Goal: Navigation & Orientation: Find specific page/section

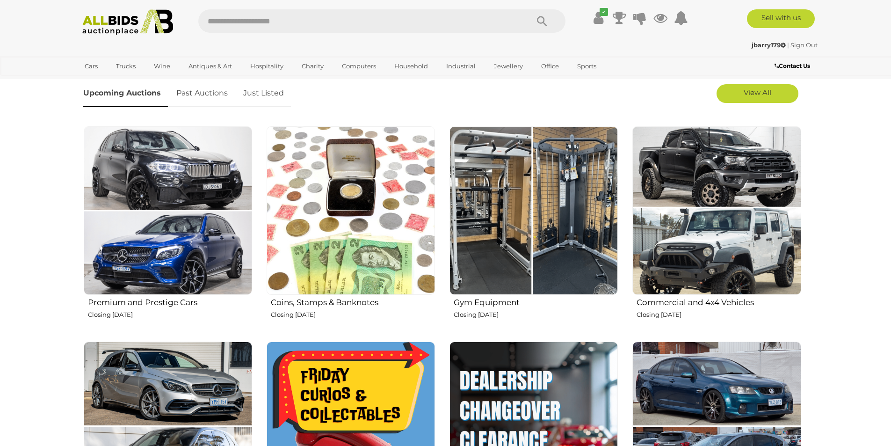
scroll to position [468, 0]
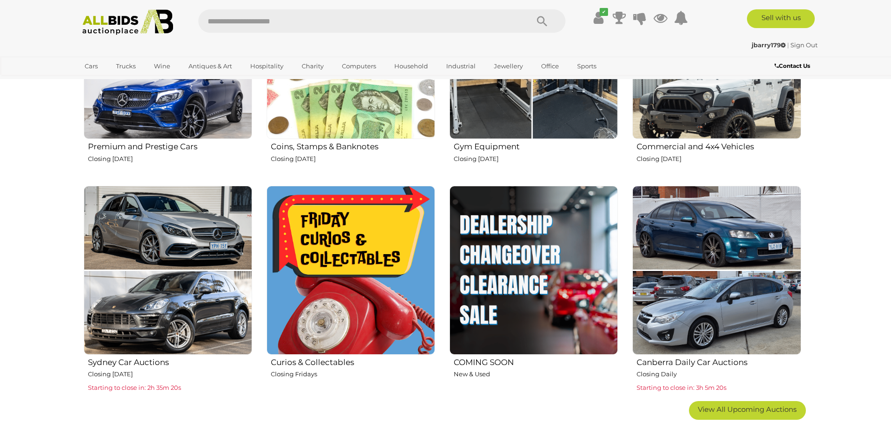
click at [528, 264] on img at bounding box center [533, 270] width 168 height 168
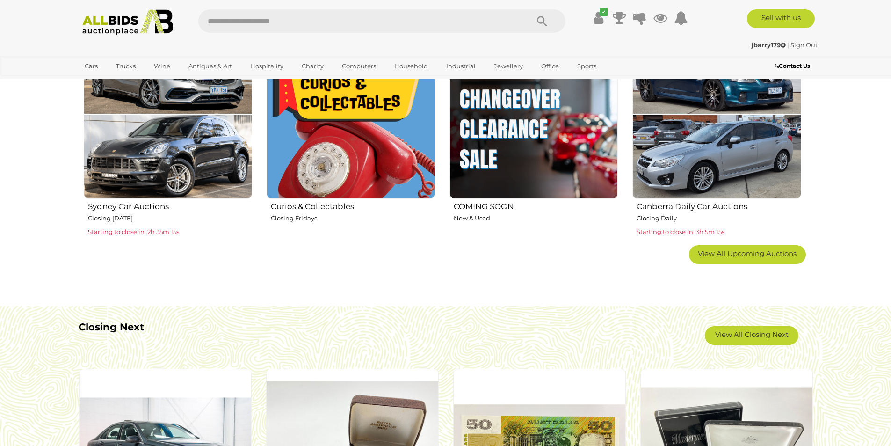
scroll to position [780, 0]
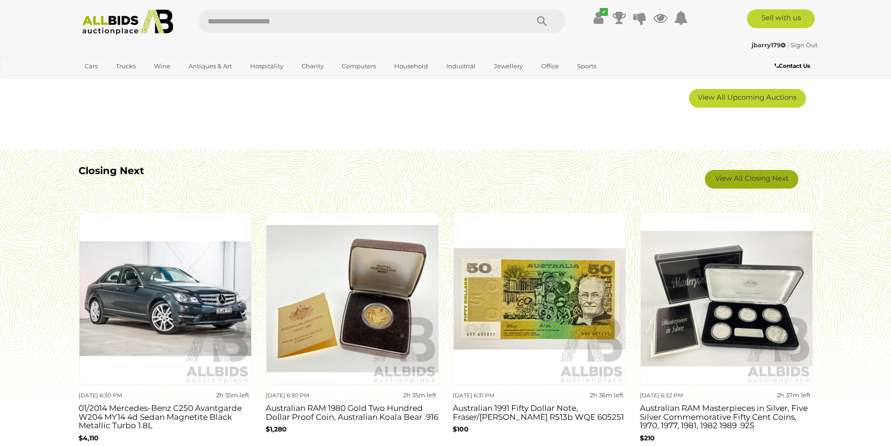
click at [738, 185] on link "View All Closing Next" at bounding box center [752, 179] width 94 height 19
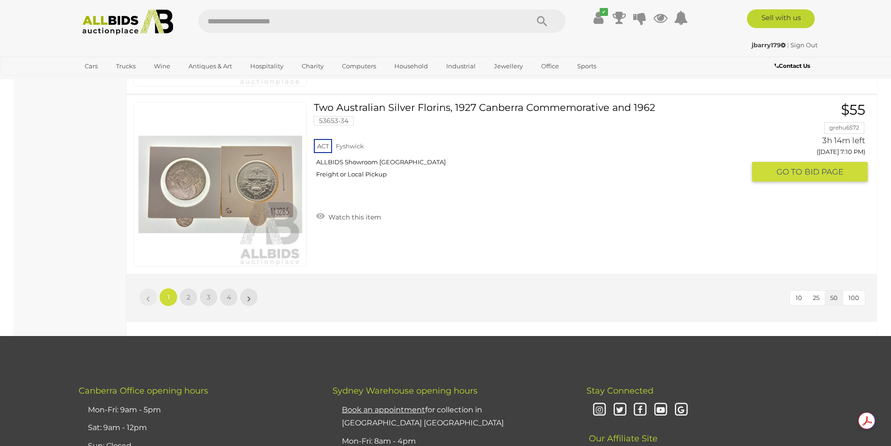
scroll to position [8887, 0]
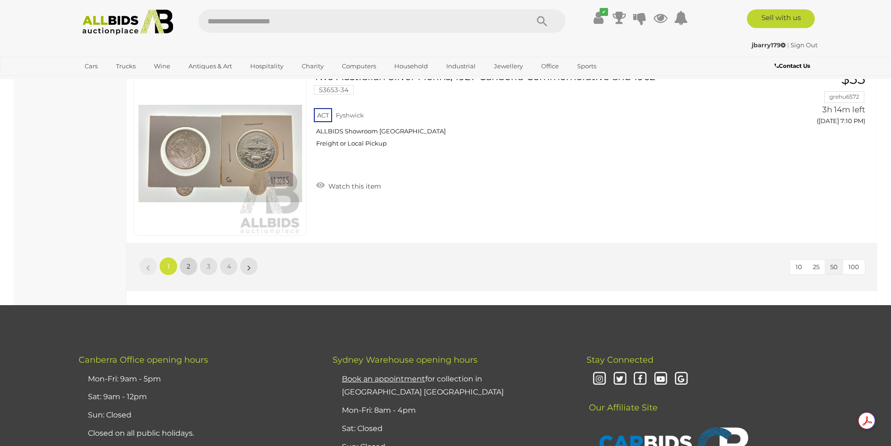
click at [190, 266] on link "2" at bounding box center [188, 266] width 19 height 19
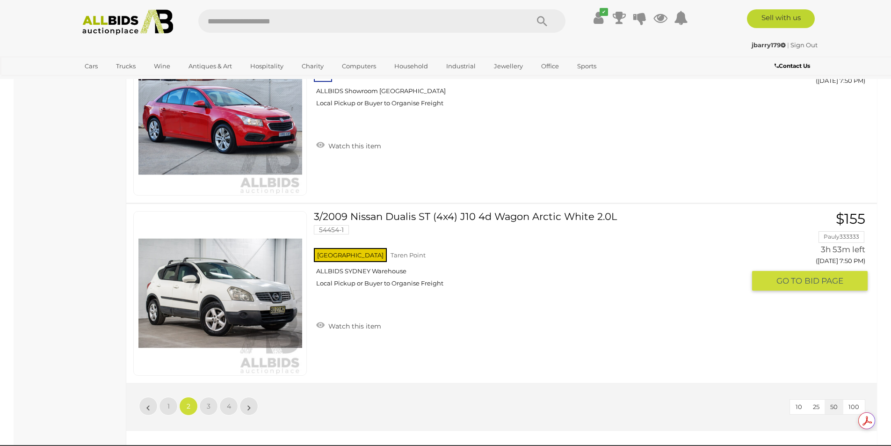
scroll to position [8763, 0]
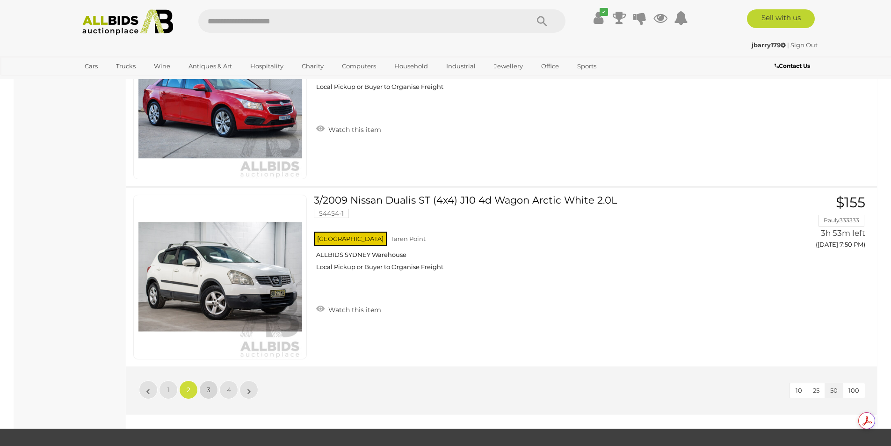
click at [209, 390] on span "3" at bounding box center [209, 389] width 4 height 8
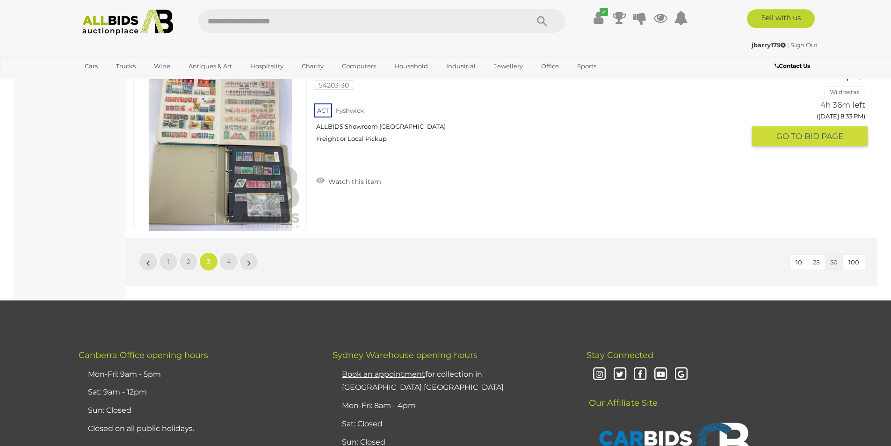
scroll to position [8919, 0]
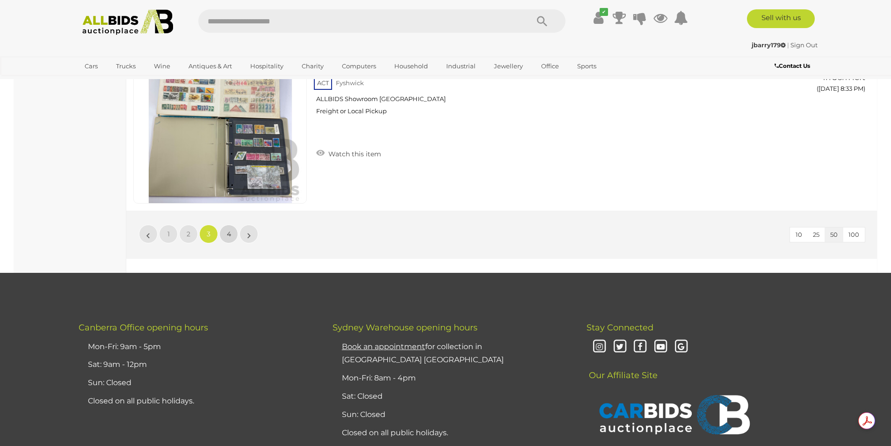
click at [227, 236] on span "4" at bounding box center [229, 234] width 4 height 8
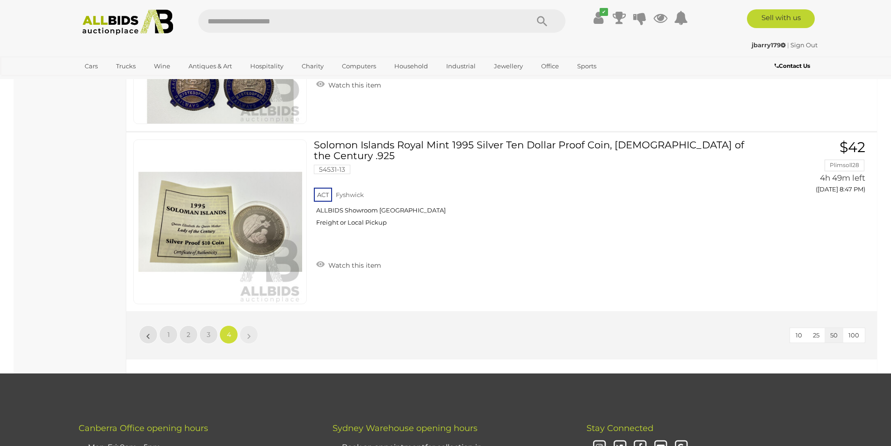
scroll to position [2371, 0]
